Goal: Task Accomplishment & Management: Use online tool/utility

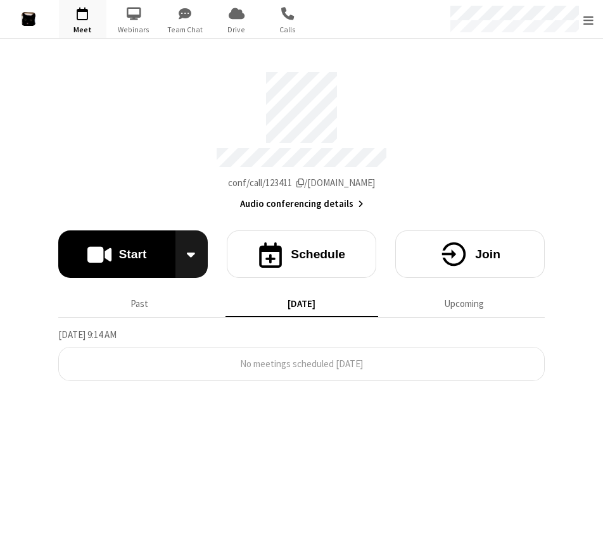
click at [312, 406] on section "Meeting link [DOMAIN_NAME]/conf/call/123411 Audio conferencing details Start Sc…" at bounding box center [301, 292] width 603 height 507
